Goal: Entertainment & Leisure: Consume media (video, audio)

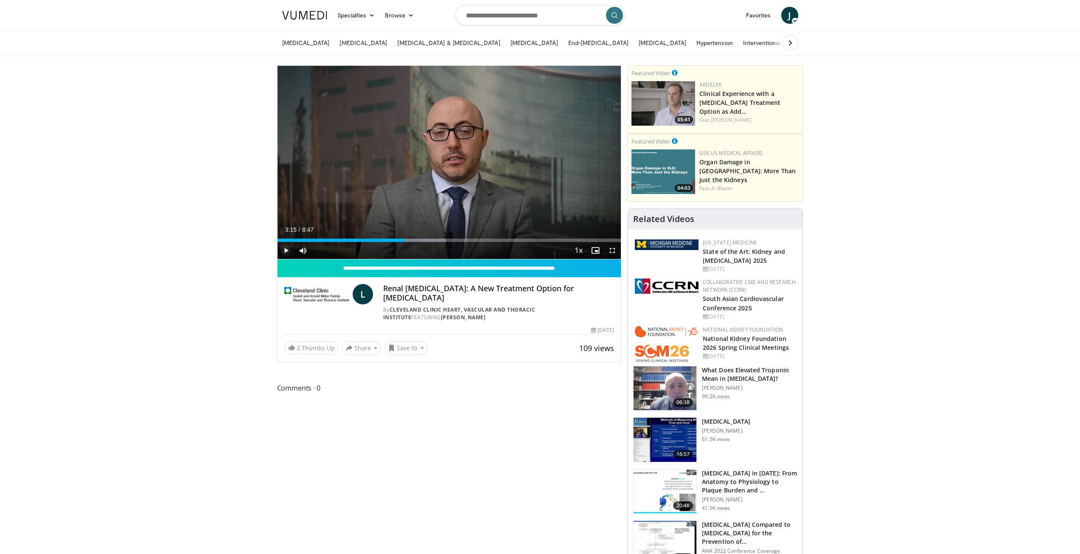
click at [285, 249] on span "Video Player" at bounding box center [286, 250] width 17 height 17
